Goal: Find specific page/section: Find specific page/section

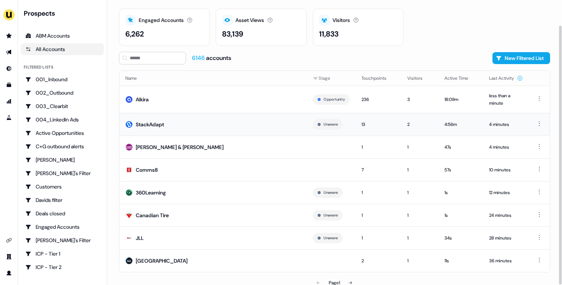
scroll to position [28, 0]
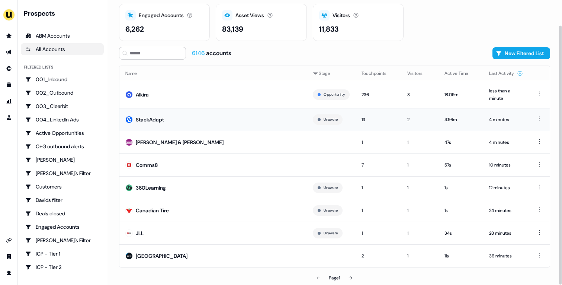
click at [216, 129] on td "StackAdapt" at bounding box center [213, 119] width 188 height 23
